Goal: Information Seeking & Learning: Find specific fact

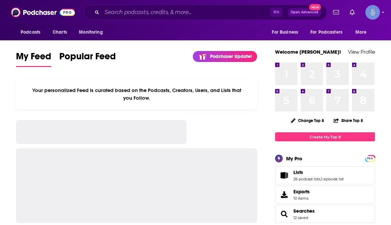
click at [189, 18] on div "⌘ K Open Advanced New" at bounding box center [205, 12] width 243 height 15
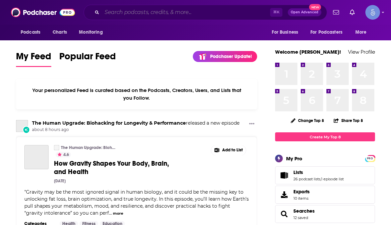
click at [189, 12] on input "Search podcasts, credits, & more..." at bounding box center [186, 12] width 168 height 11
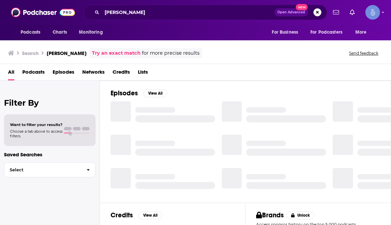
click at [63, 69] on span "Episodes" at bounding box center [64, 74] width 22 height 14
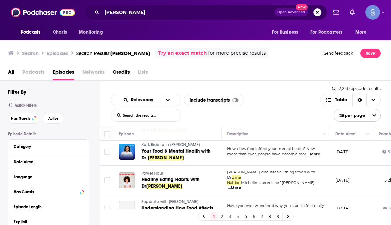
scroll to position [283, 0]
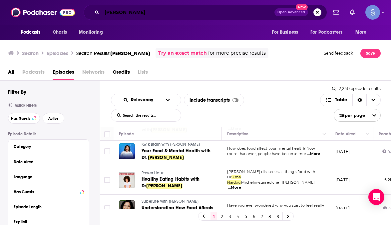
click at [160, 12] on input "[PERSON_NAME]" at bounding box center [188, 12] width 172 height 11
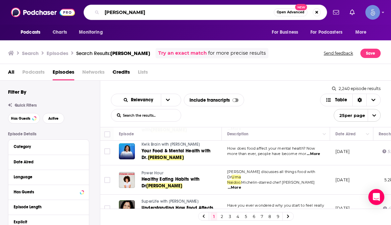
click at [160, 12] on input "[PERSON_NAME]" at bounding box center [188, 12] width 172 height 11
type input "Impact Theory"
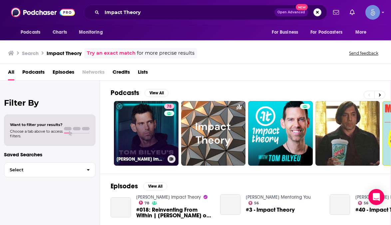
click at [133, 142] on link "78 [PERSON_NAME] Impact Theory" at bounding box center [146, 133] width 65 height 65
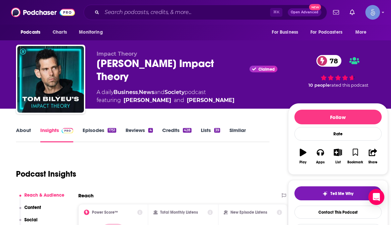
click at [100, 127] on link "Episodes 1751" at bounding box center [100, 134] width 34 height 15
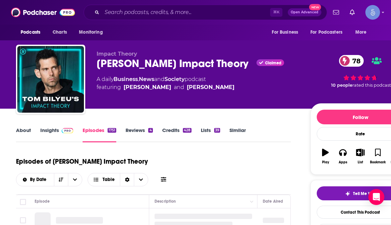
click at [166, 176] on icon at bounding box center [163, 178] width 5 height 5
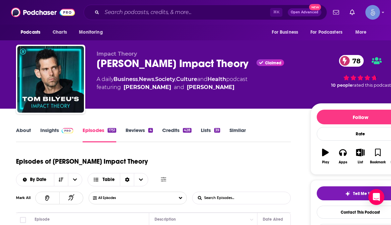
scroll to position [41, 0]
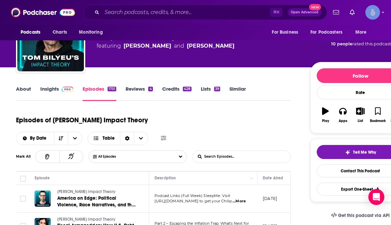
click at [237, 150] on input "List Search Input" at bounding box center [227, 156] width 70 height 12
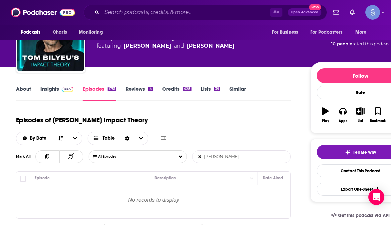
type input "[PERSON_NAME]"
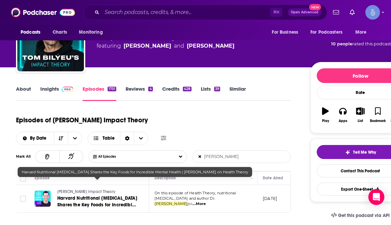
click at [115, 195] on span "Harvard Nutritional [MEDICAL_DATA] Shares the Key Foods for Incredible Mental H…" at bounding box center [97, 204] width 80 height 19
